Goal: Task Accomplishment & Management: Complete application form

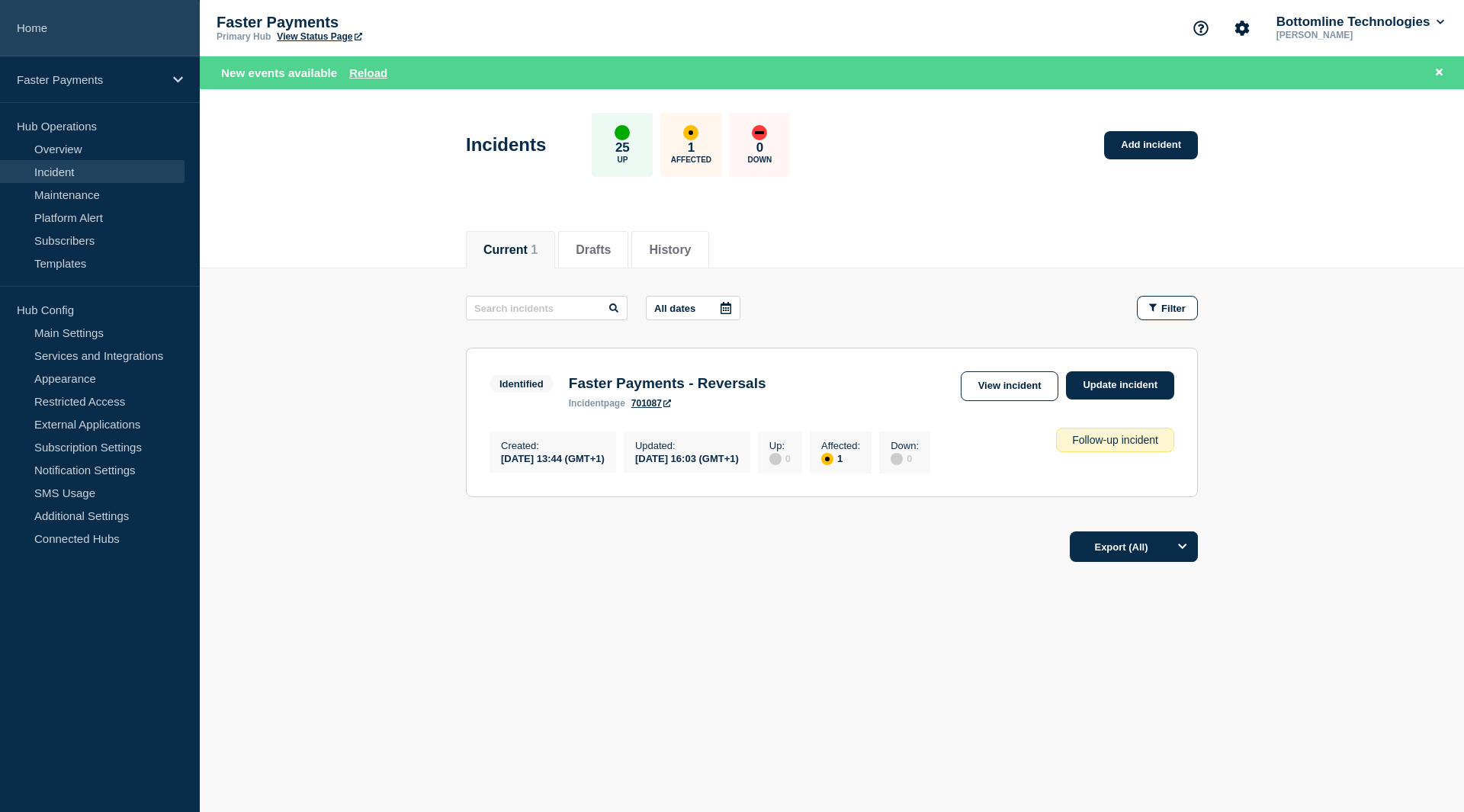
click at [37, 22] on link "Home" at bounding box center [100, 28] width 200 height 56
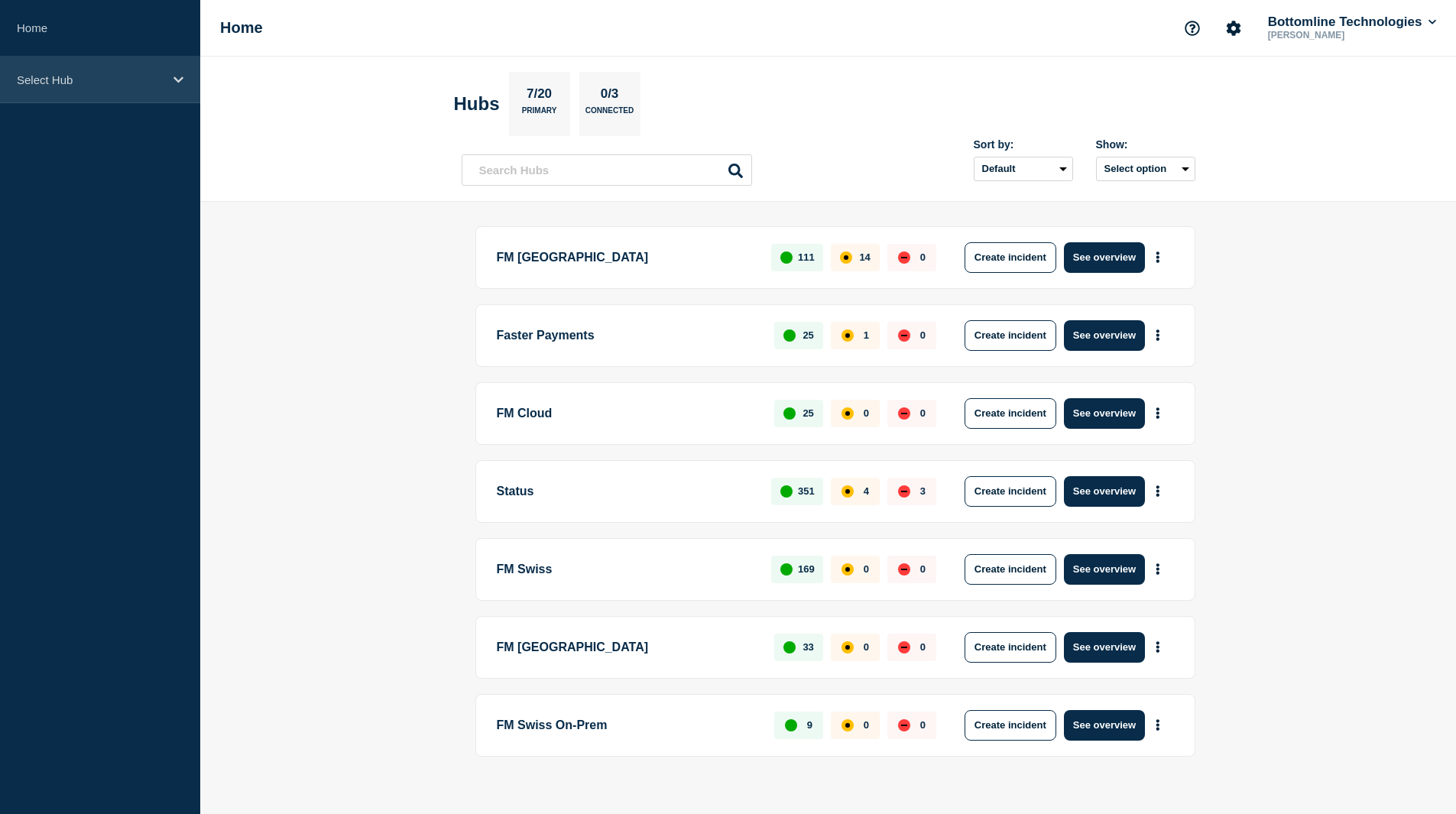
click at [75, 84] on p "Select Hub" at bounding box center [90, 79] width 147 height 13
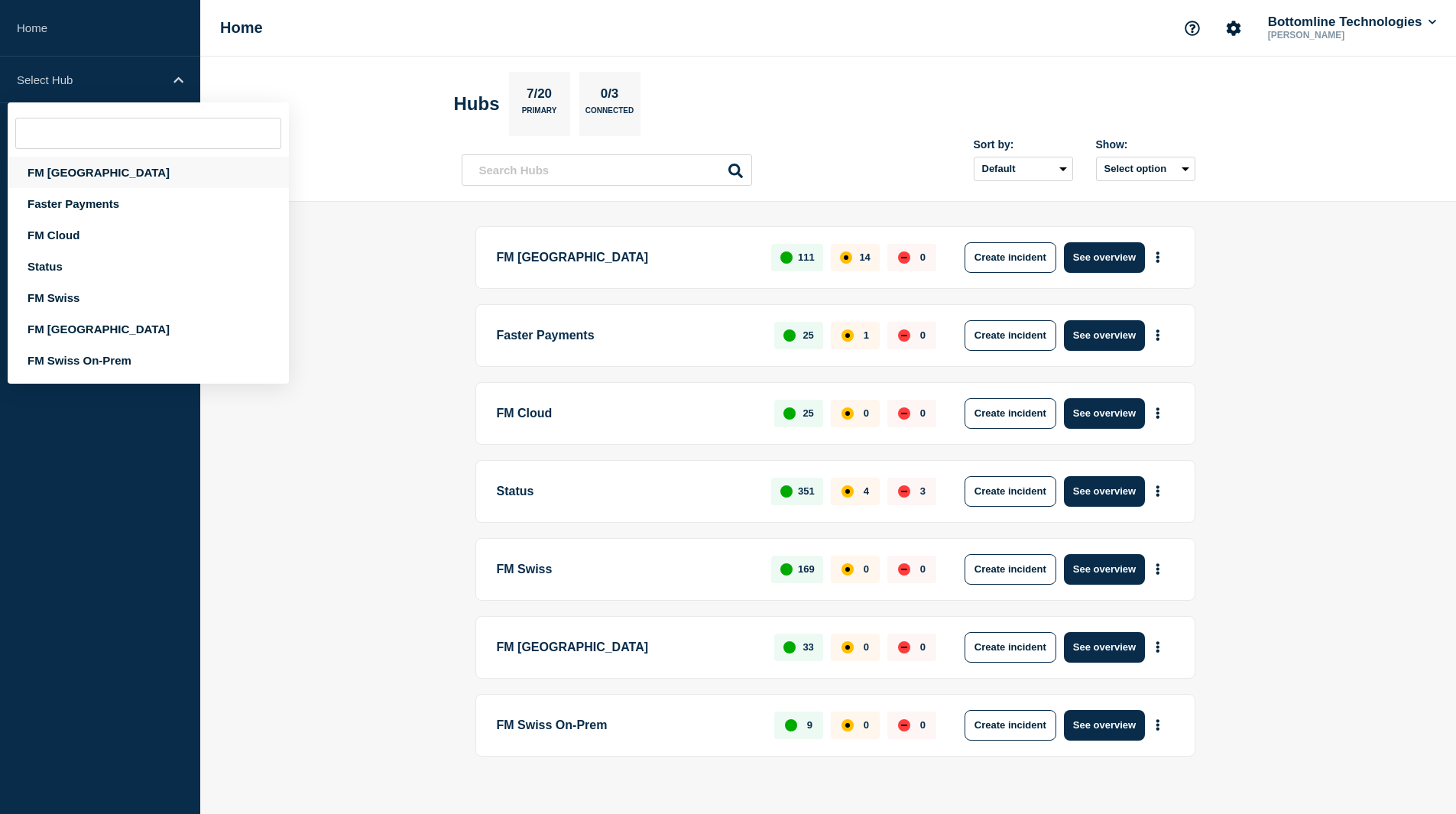
click at [74, 179] on div "FM [GEOGRAPHIC_DATA]" at bounding box center [148, 172] width 281 height 31
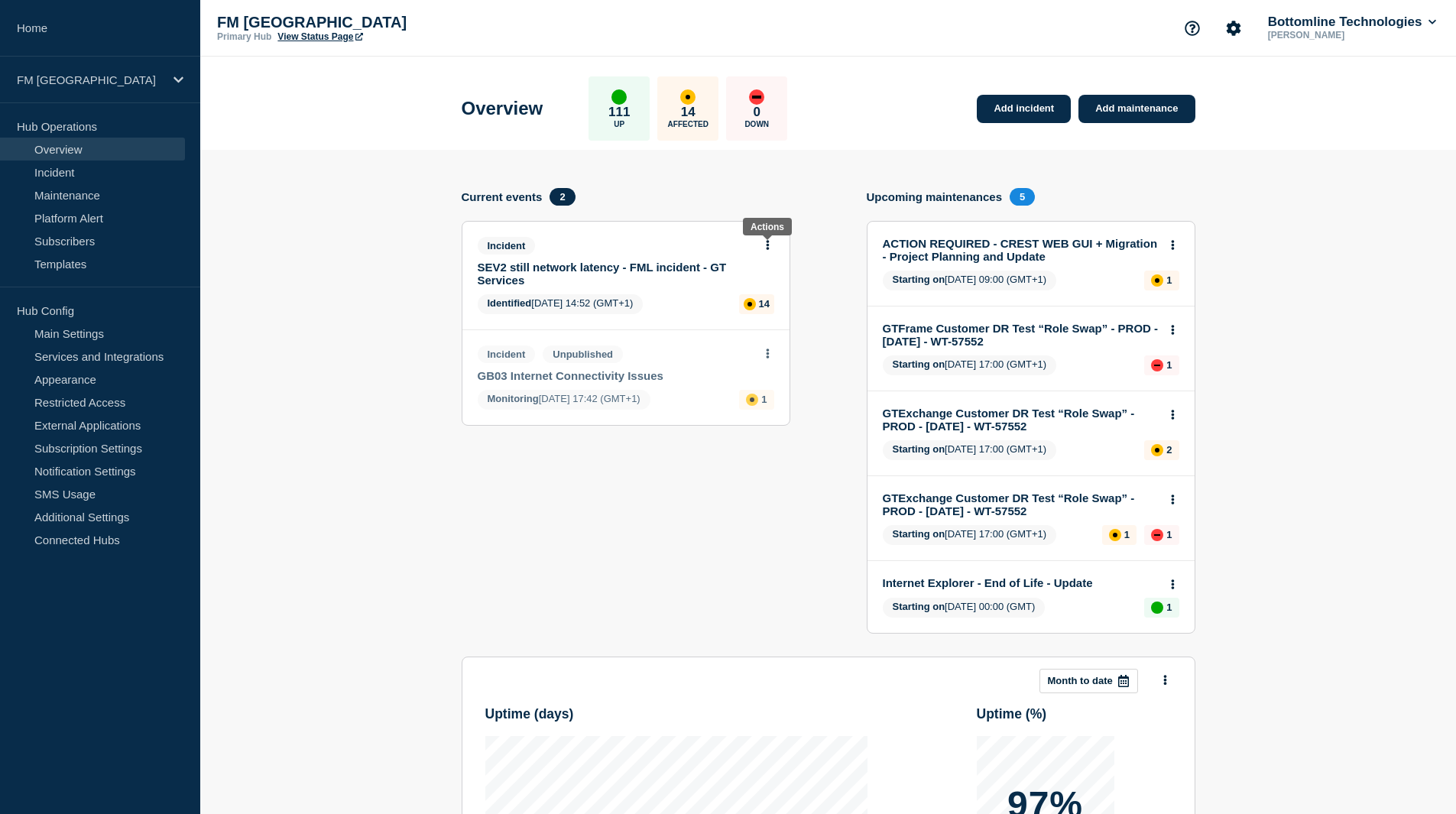
click at [764, 246] on button at bounding box center [767, 245] width 13 height 13
click at [748, 286] on link "View incident" at bounding box center [762, 281] width 62 height 13
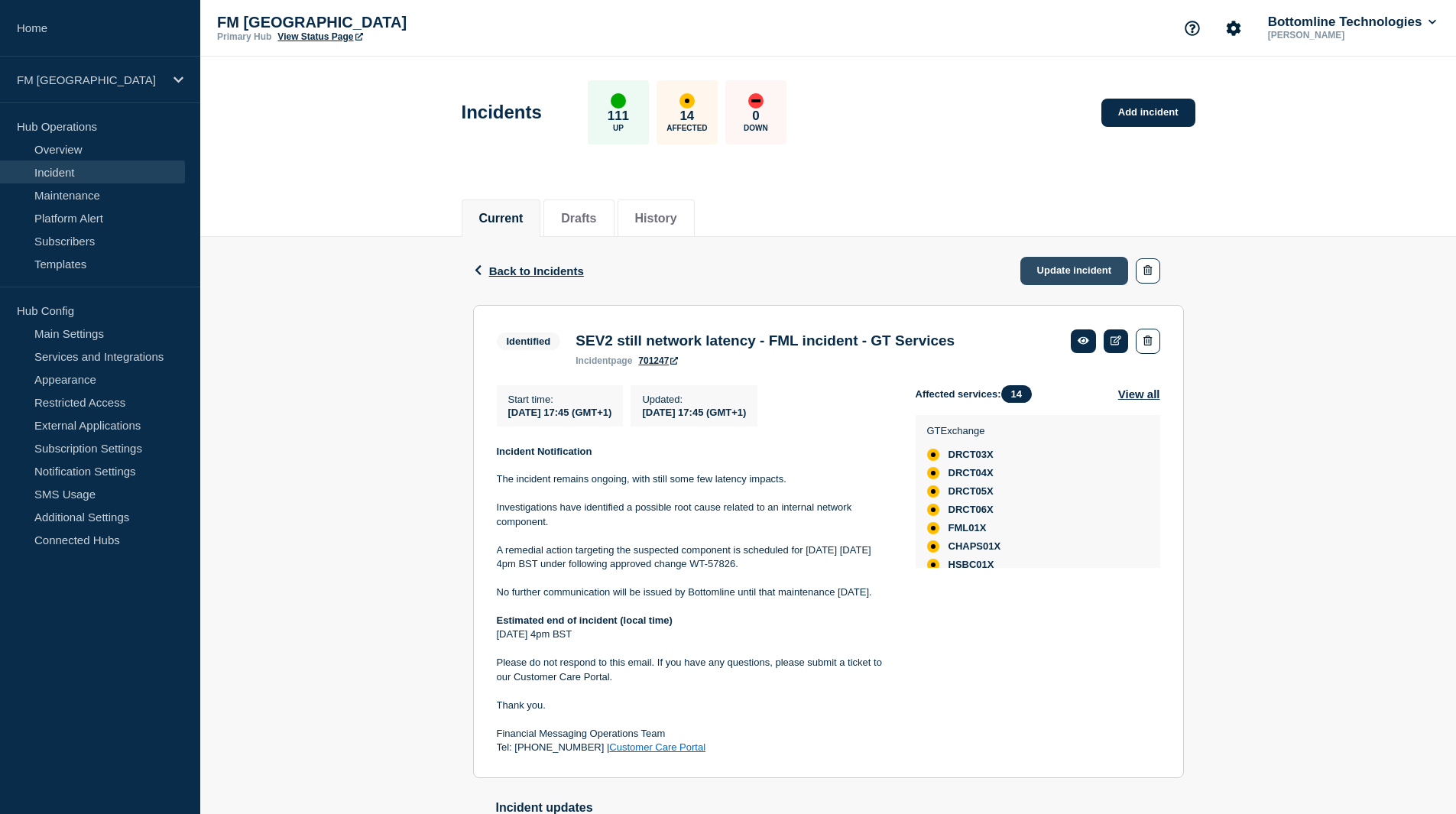
click at [1086, 278] on link "Update incident" at bounding box center [1074, 271] width 108 height 28
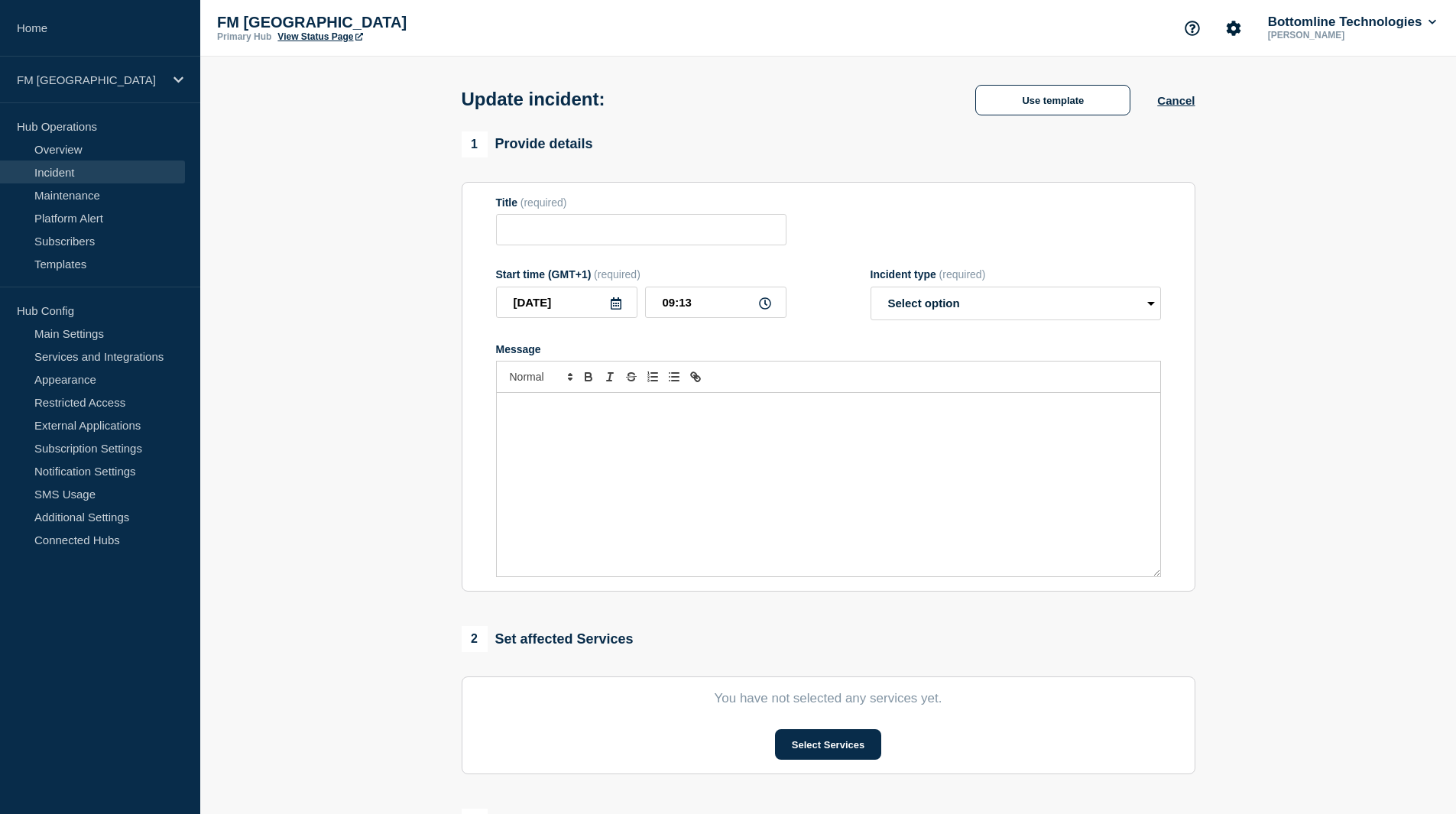
type input "SEV2 still network latency - FML incident - GT Services"
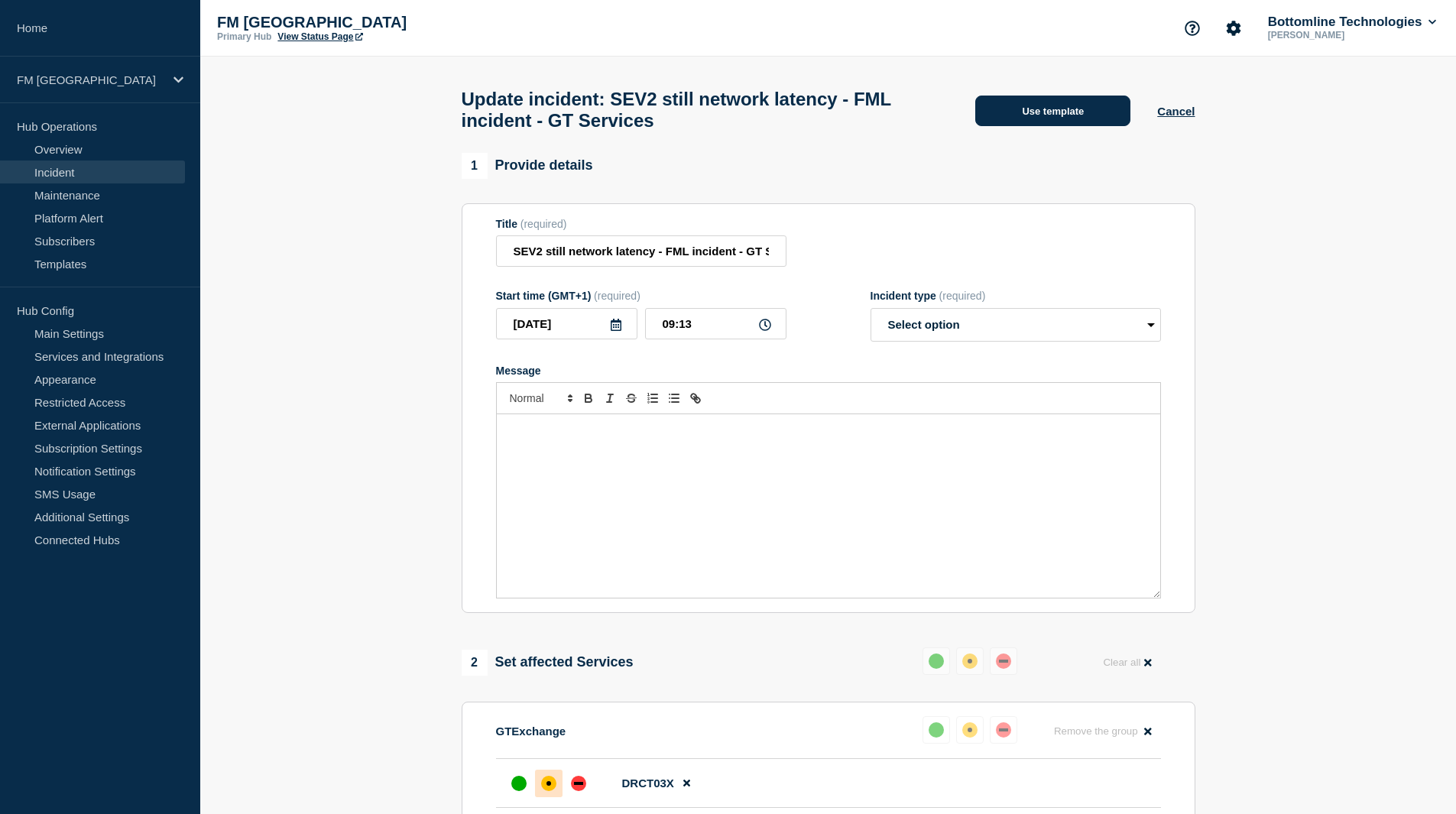
click at [1060, 123] on button "Use template" at bounding box center [1053, 110] width 155 height 30
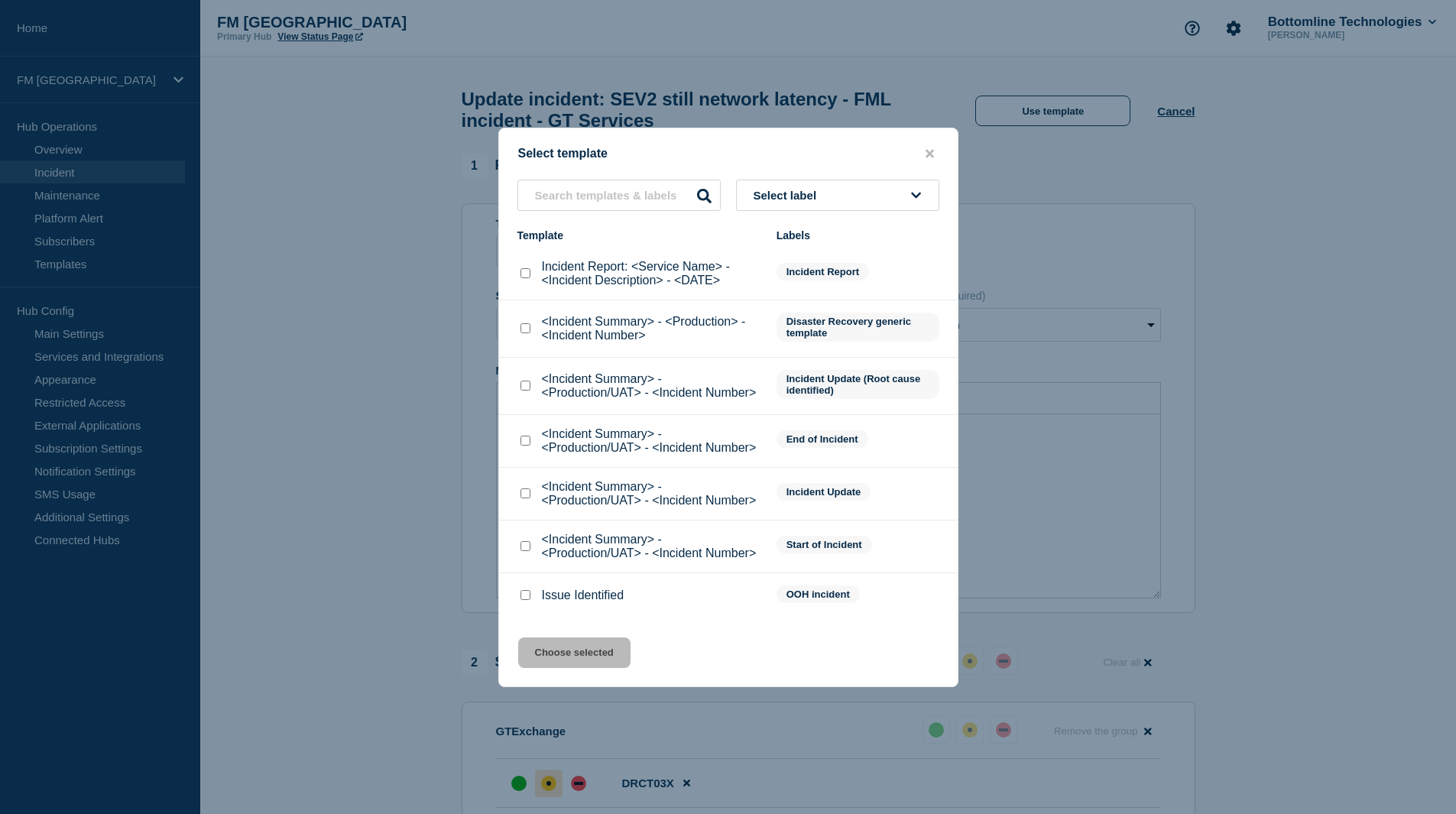
click at [524, 442] on input "<Incident Summary> - <Production/UAT> - <Incident Number> checkbox" at bounding box center [526, 440] width 10 height 10
checkbox input "true"
click at [579, 653] on button "Choose selected" at bounding box center [574, 652] width 112 height 30
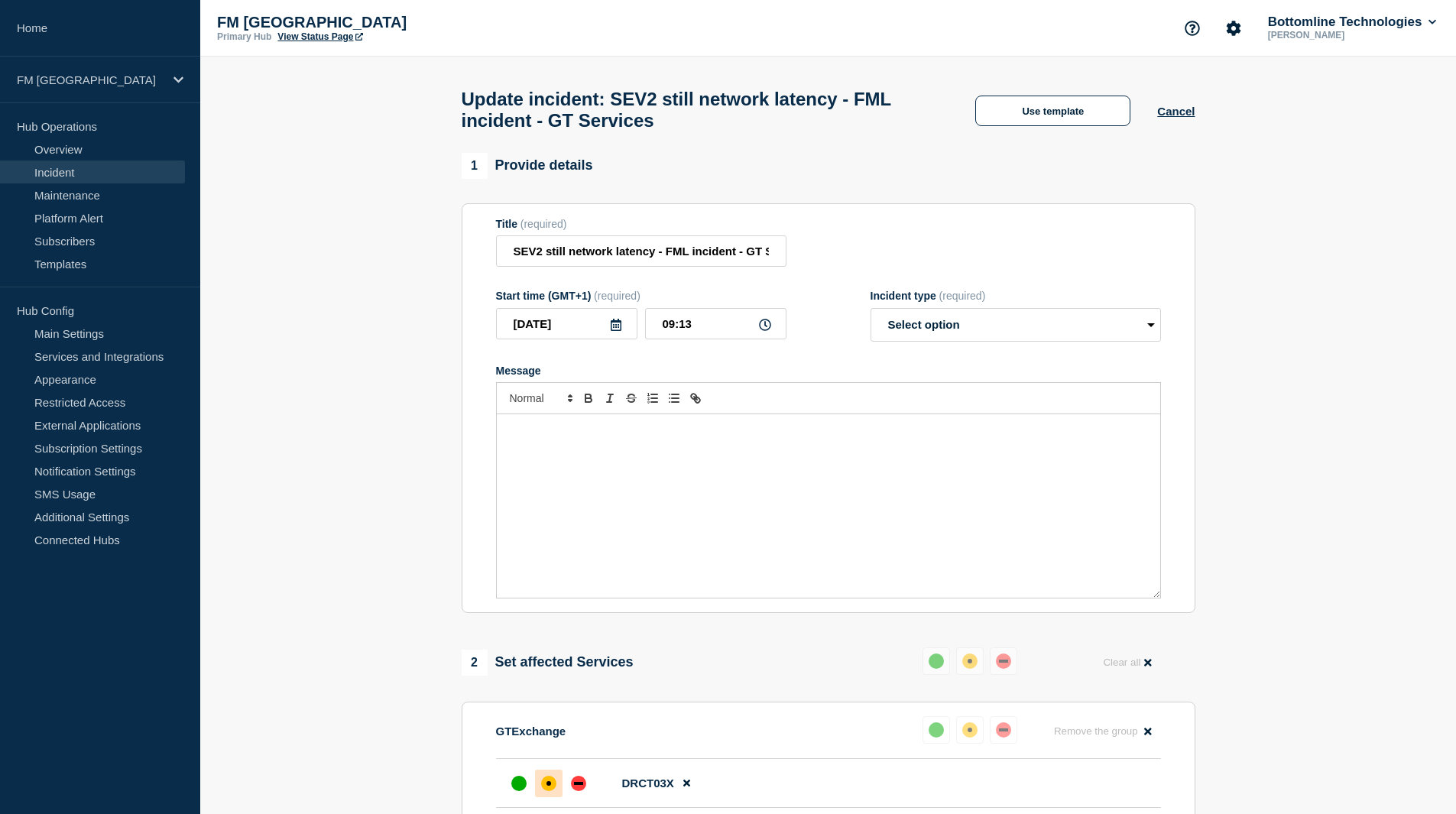
select select "resolved"
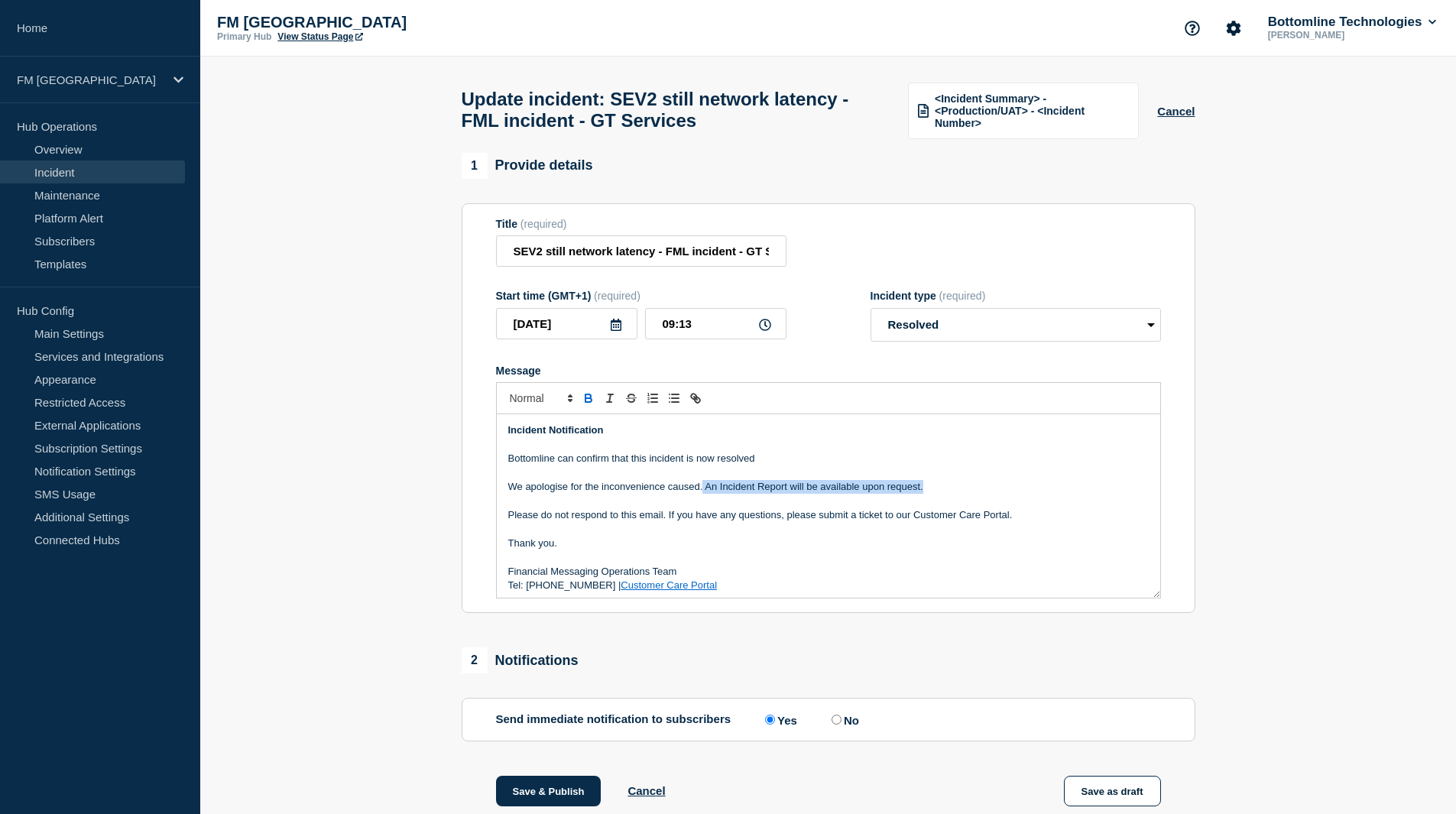
drag, startPoint x: 934, startPoint y: 492, endPoint x: 703, endPoint y: 492, distance: 231.0
click at [703, 492] on p "We apologise for the inconvenience caused. An Incident Report will be available…" at bounding box center [829, 487] width 641 height 14
click at [795, 465] on p "Bottomline can confirm that this incident is now resolved" at bounding box center [829, 459] width 641 height 14
click at [739, 494] on p "We apologise for the inconvenience caused." at bounding box center [829, 487] width 641 height 14
click at [895, 465] on p "Bottomline can confirm that this incident is now resolved after [DATE] [DATE]" at bounding box center [829, 459] width 641 height 14
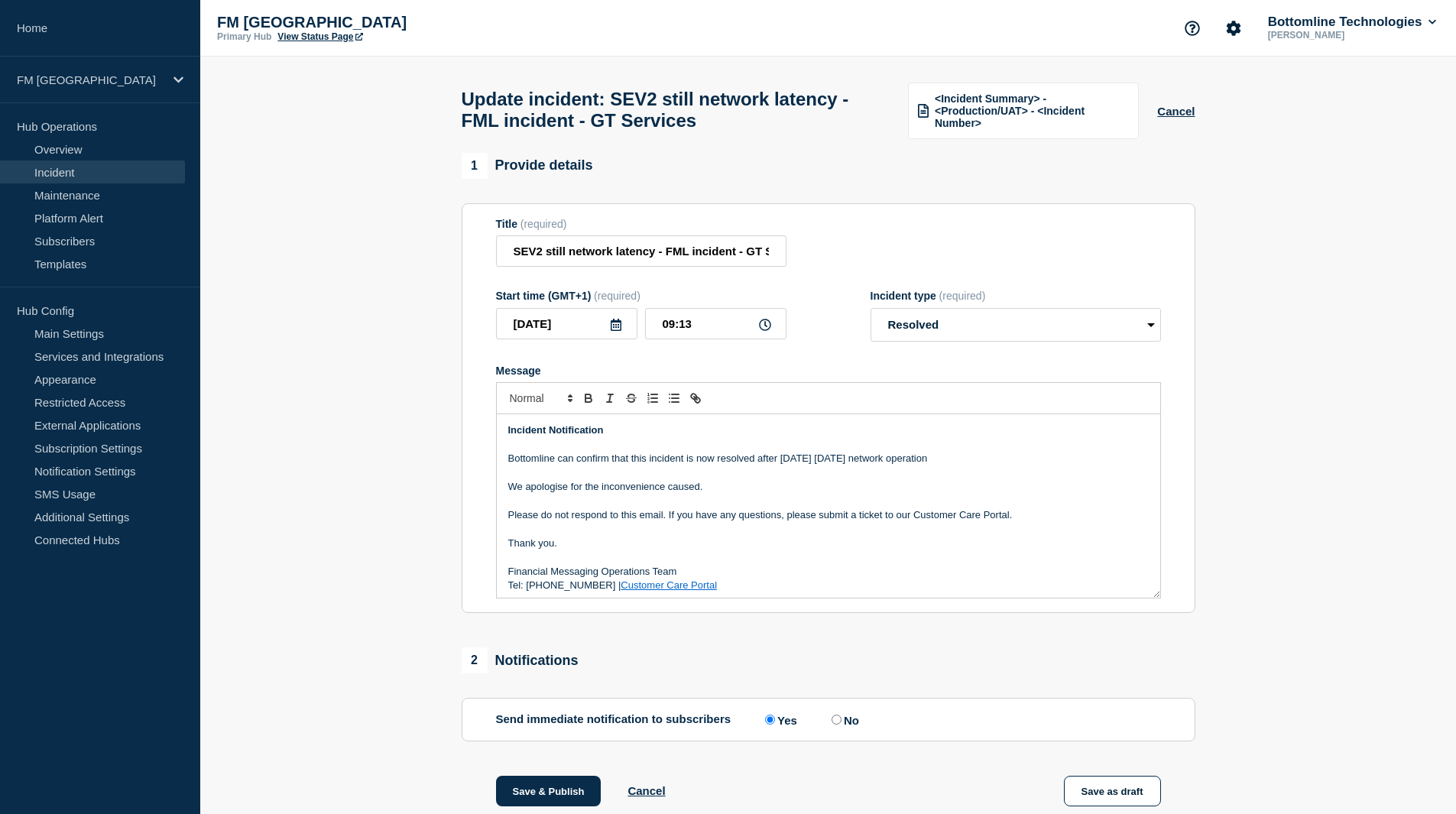
click at [879, 463] on p "Bottomline can confirm that this incident is now resolved after [DATE] [DATE] n…" at bounding box center [829, 459] width 641 height 14
click at [730, 464] on p "Bottomline can confirm that this incident is now resolved after [DATE] [DATE] 4…" at bounding box center [829, 459] width 641 height 14
click at [688, 465] on p "Bottomline can confirm that this incident is now solved after [DATE] [DATE] 4pm…" at bounding box center [829, 459] width 641 height 14
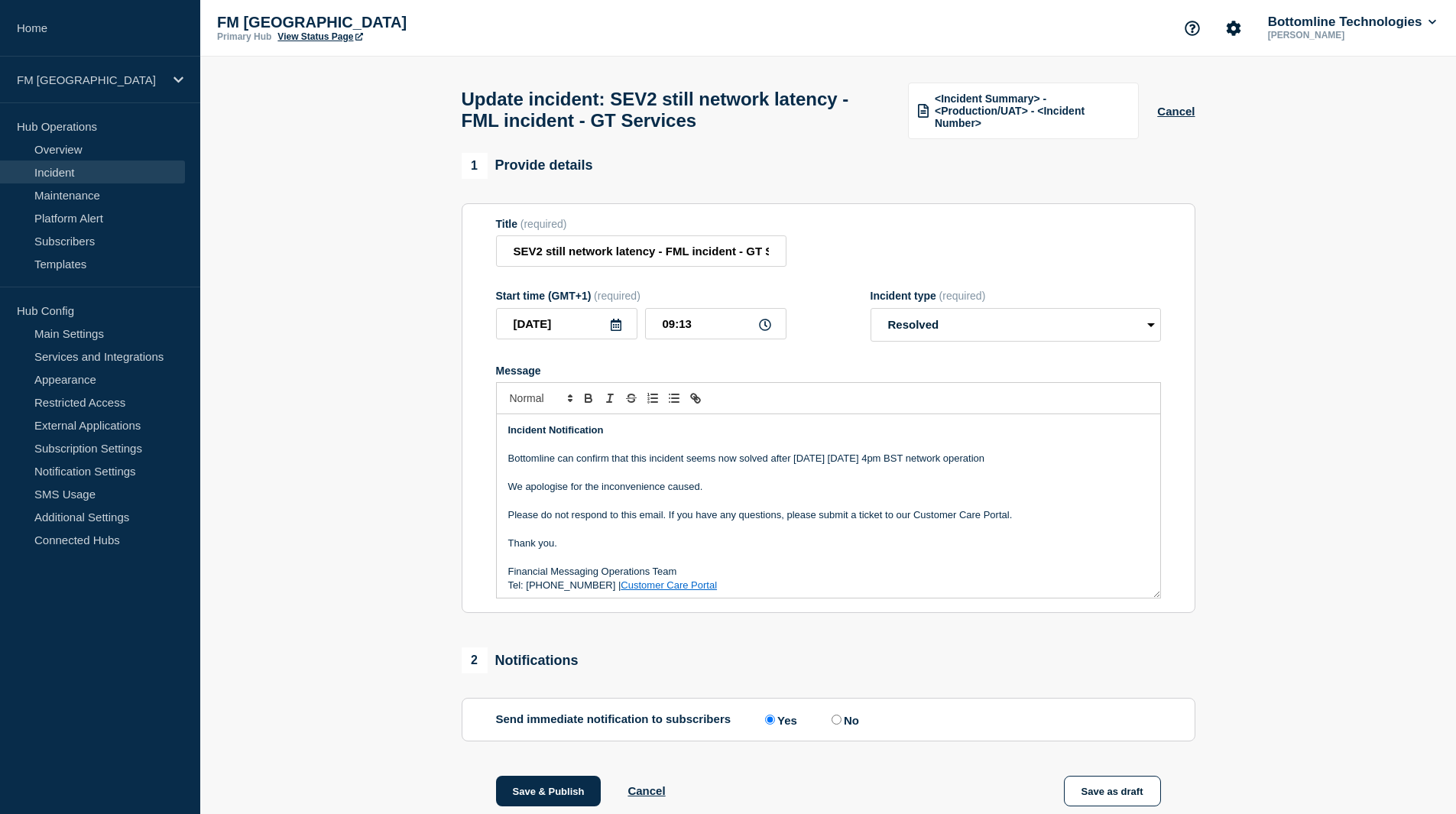
drag, startPoint x: 1023, startPoint y: 463, endPoint x: 1015, endPoint y: 466, distance: 8.5
click at [1019, 463] on p "Bottomline can confirm that this incident seems now solved after [DATE] [DATE] …" at bounding box center [829, 459] width 641 height 14
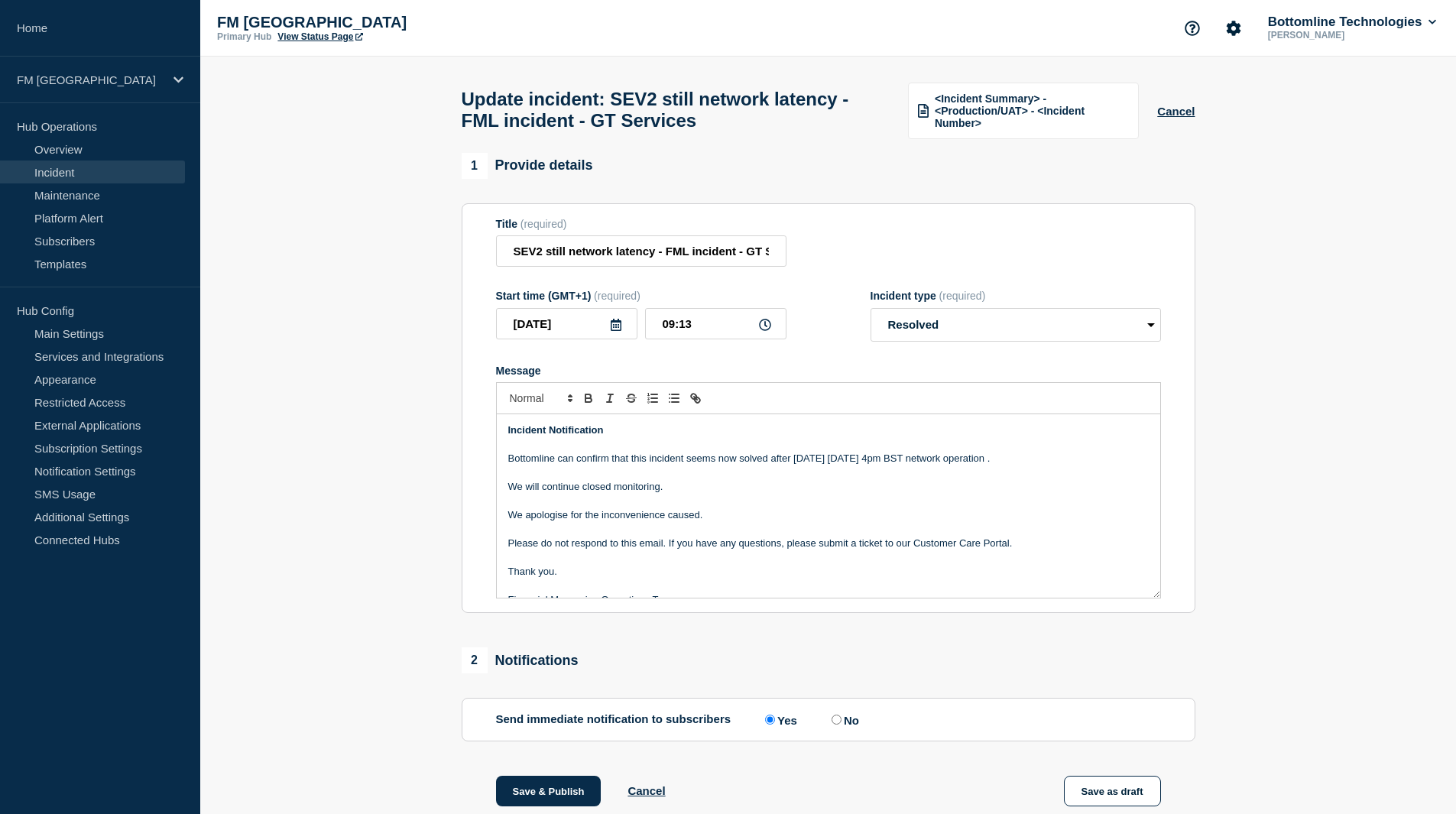
click at [974, 465] on p "Bottomline can confirm that this incident seems now solved after [DATE] [DATE] …" at bounding box center [829, 459] width 641 height 14
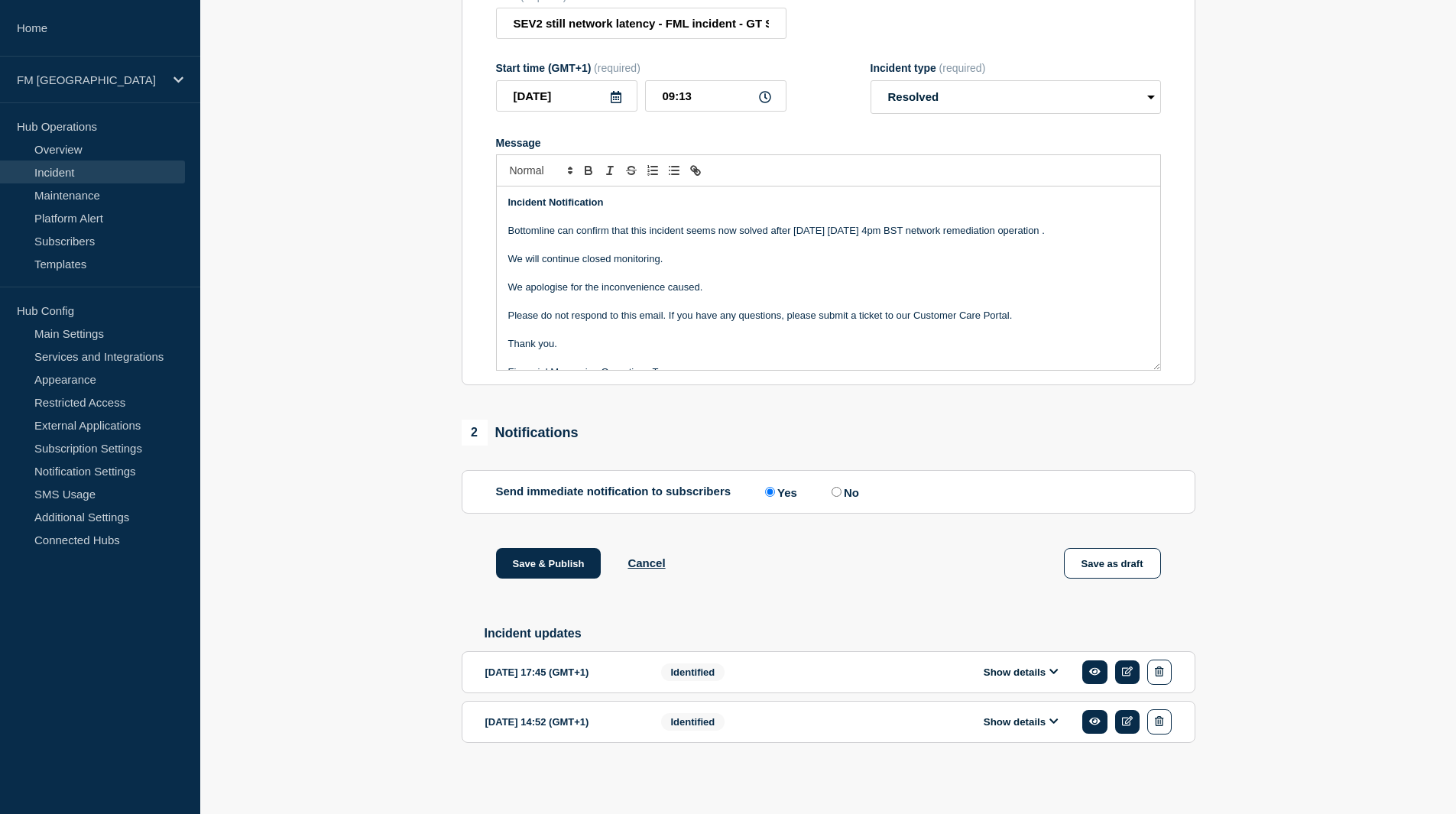
scroll to position [240, 0]
click at [583, 565] on button "Save & Publish" at bounding box center [548, 563] width 105 height 30
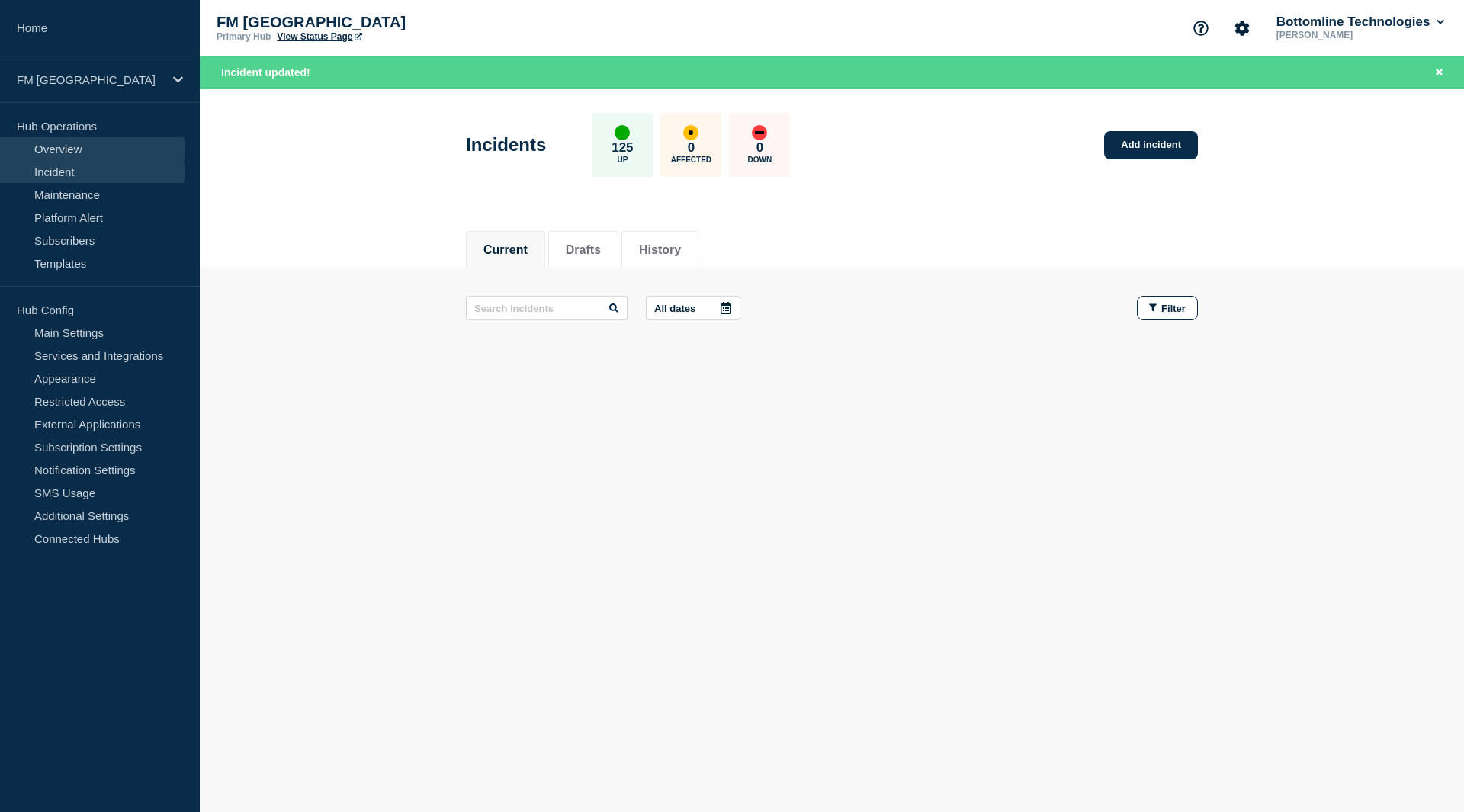
click at [113, 155] on link "Overview" at bounding box center [92, 149] width 185 height 23
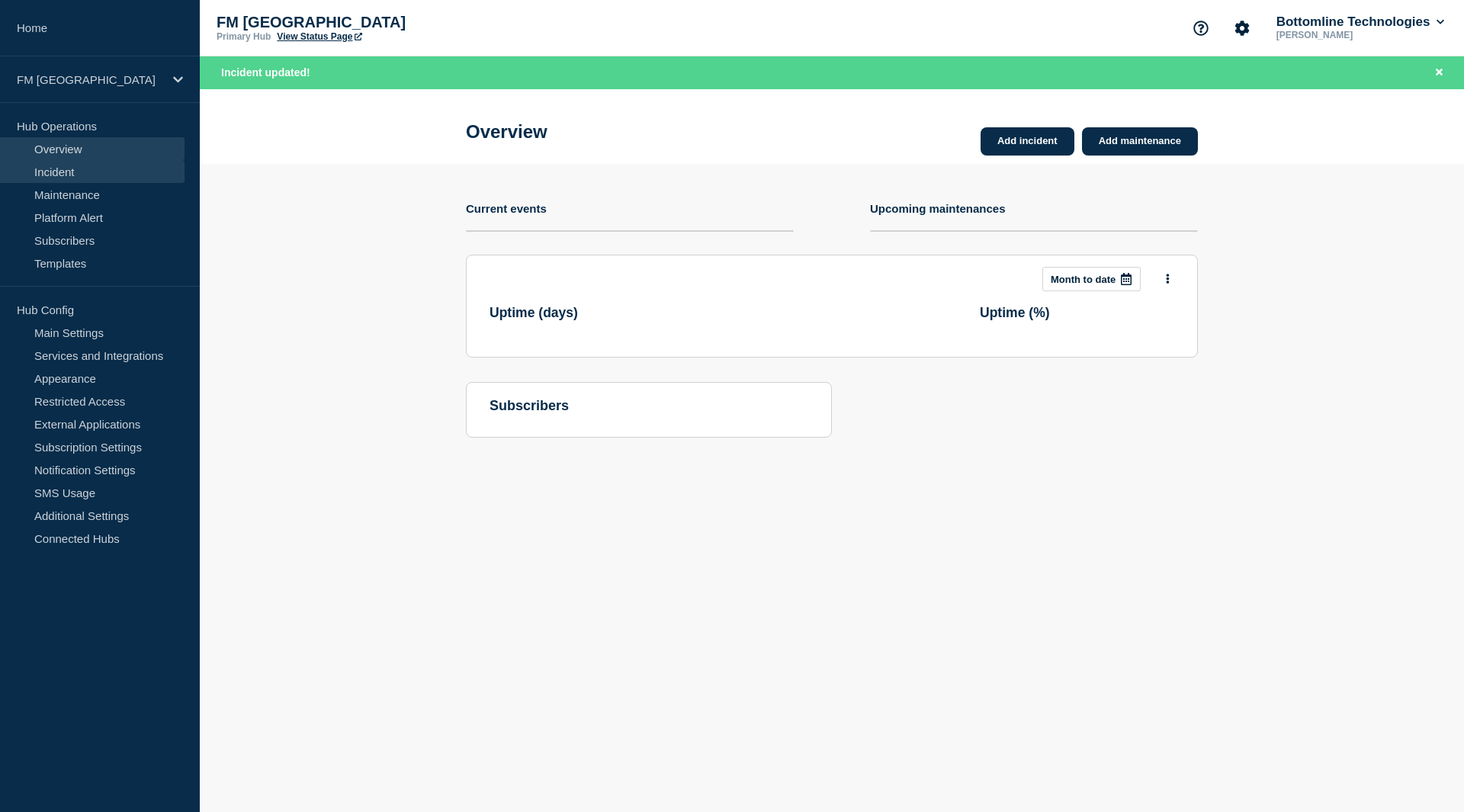
click at [51, 173] on link "Incident" at bounding box center [92, 172] width 185 height 23
